Goal: Task Accomplishment & Management: Use online tool/utility

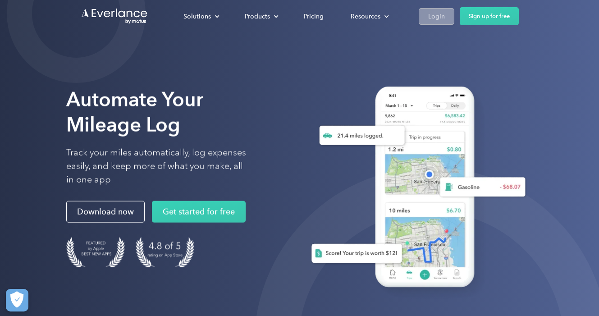
click at [427, 20] on link "Login" at bounding box center [437, 16] width 36 height 17
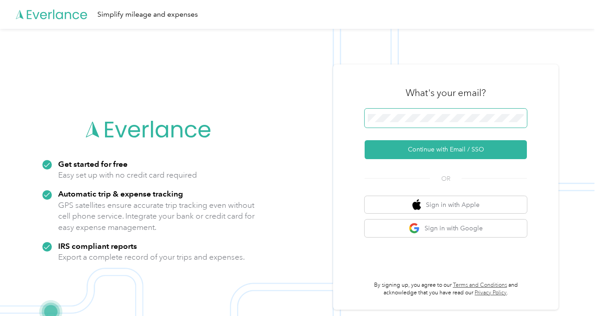
click at [409, 113] on span at bounding box center [446, 118] width 162 height 19
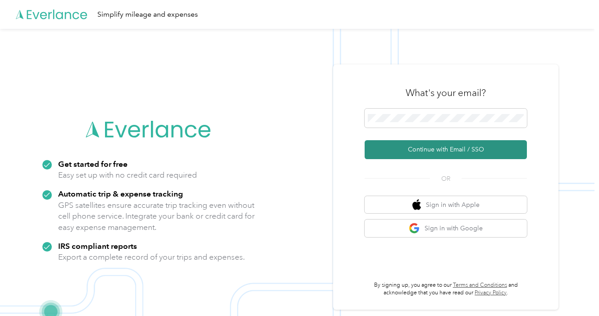
click at [427, 151] on button "Continue with Email / SSO" at bounding box center [446, 149] width 162 height 19
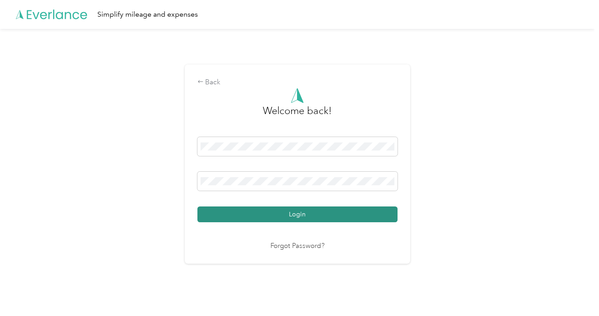
click at [312, 217] on button "Login" at bounding box center [297, 215] width 200 height 16
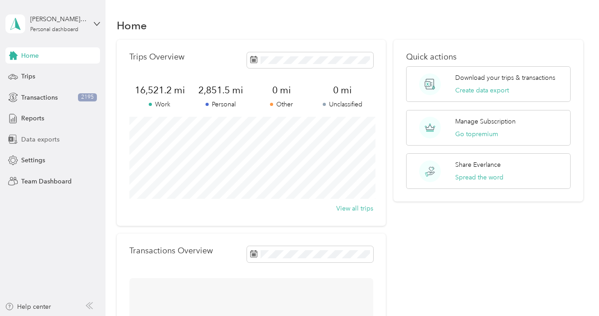
click at [43, 139] on span "Data exports" at bounding box center [40, 139] width 38 height 9
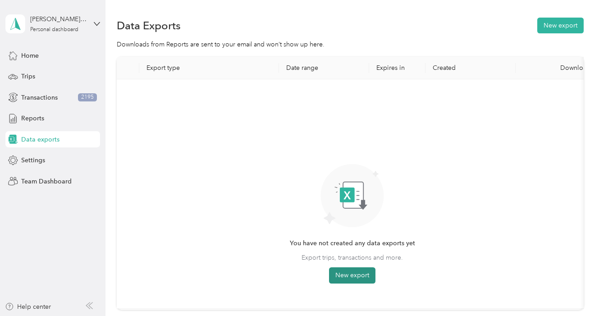
click at [350, 275] on button "New export" at bounding box center [352, 275] width 46 height 16
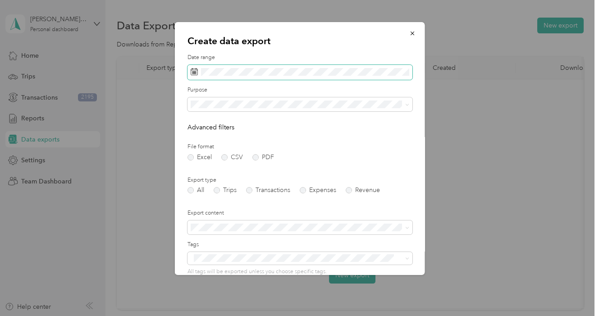
click at [258, 67] on span at bounding box center [299, 72] width 225 height 15
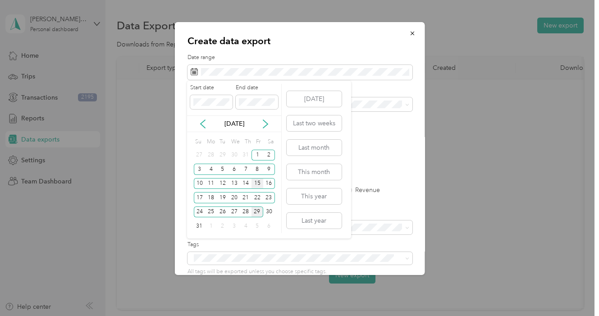
click at [258, 184] on div "15" at bounding box center [258, 183] width 12 height 11
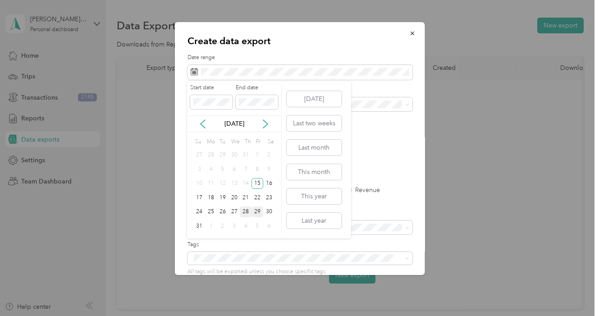
click at [248, 211] on div "28" at bounding box center [246, 212] width 12 height 11
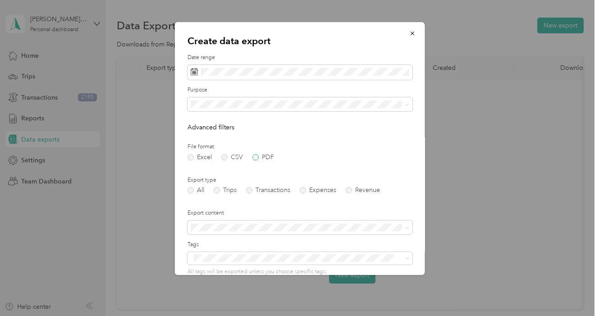
click at [253, 157] on label "PDF" at bounding box center [263, 157] width 22 height 6
click at [255, 97] on span at bounding box center [299, 104] width 225 height 14
click at [236, 165] on div "15 Stars" at bounding box center [299, 167] width 212 height 9
click at [225, 190] on label "Trips" at bounding box center [224, 190] width 23 height 6
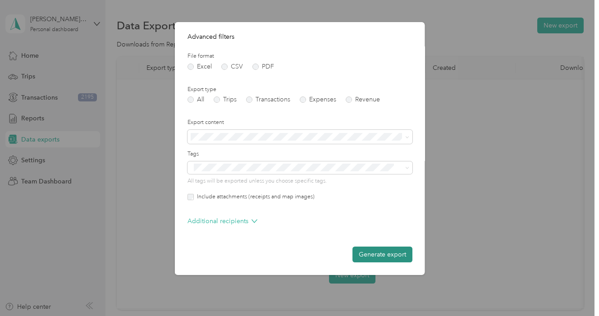
click at [395, 260] on button "Generate export" at bounding box center [382, 255] width 60 height 16
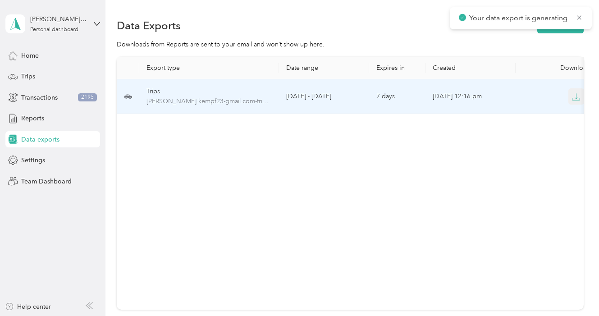
click at [574, 97] on icon "button" at bounding box center [576, 97] width 8 height 8
